Goal: Find specific page/section: Find specific page/section

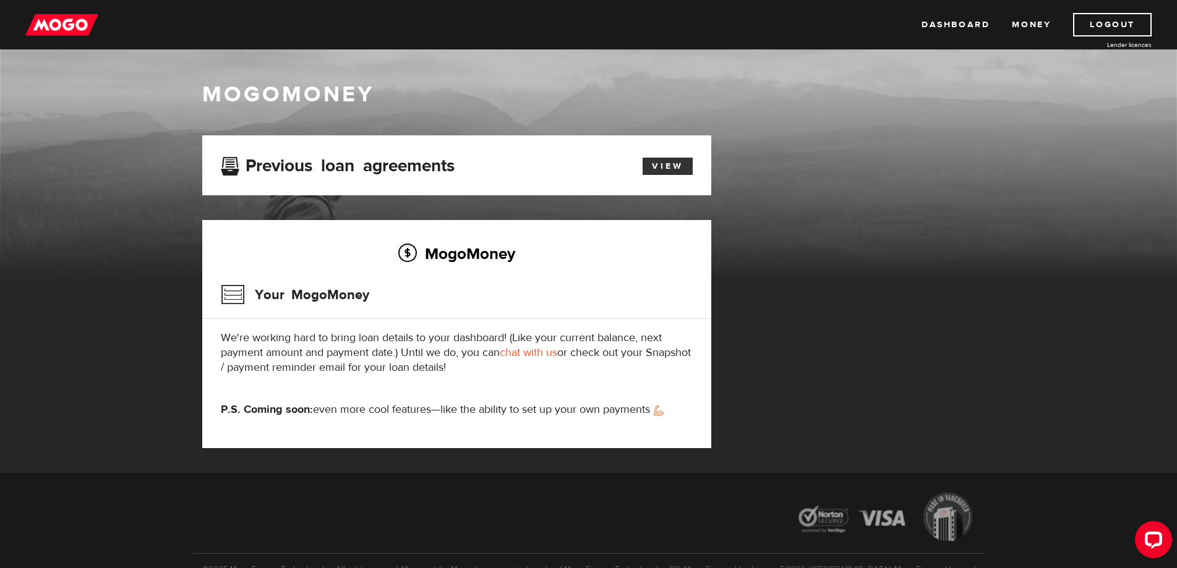
click at [676, 170] on link "View" at bounding box center [667, 166] width 50 height 17
click at [961, 28] on link "Dashboard" at bounding box center [955, 24] width 68 height 23
click at [658, 158] on link "View" at bounding box center [667, 166] width 50 height 17
